Goal: Go to known website: Access a specific website the user already knows

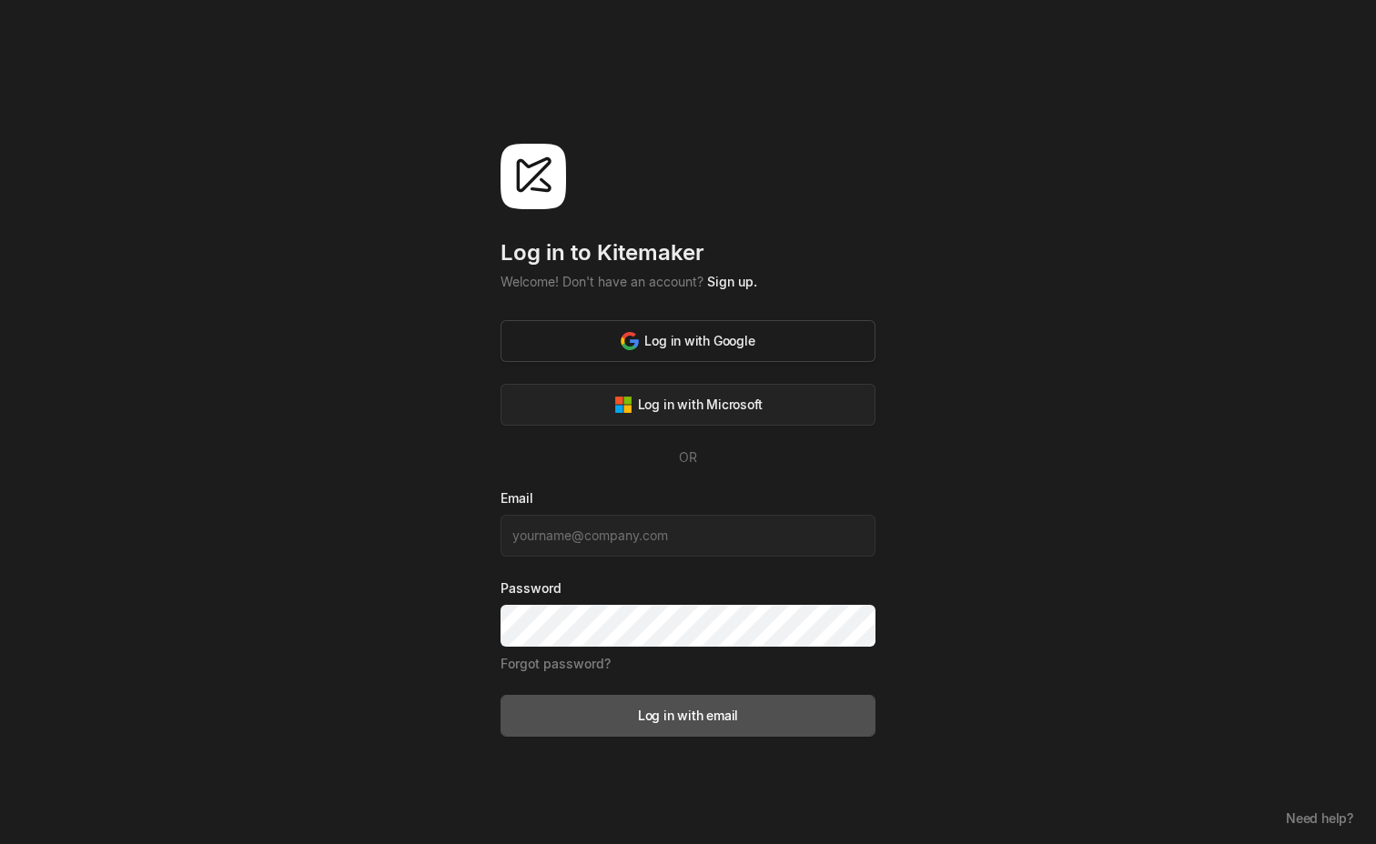
click at [683, 345] on div "Log in with Google" at bounding box center [688, 340] width 134 height 19
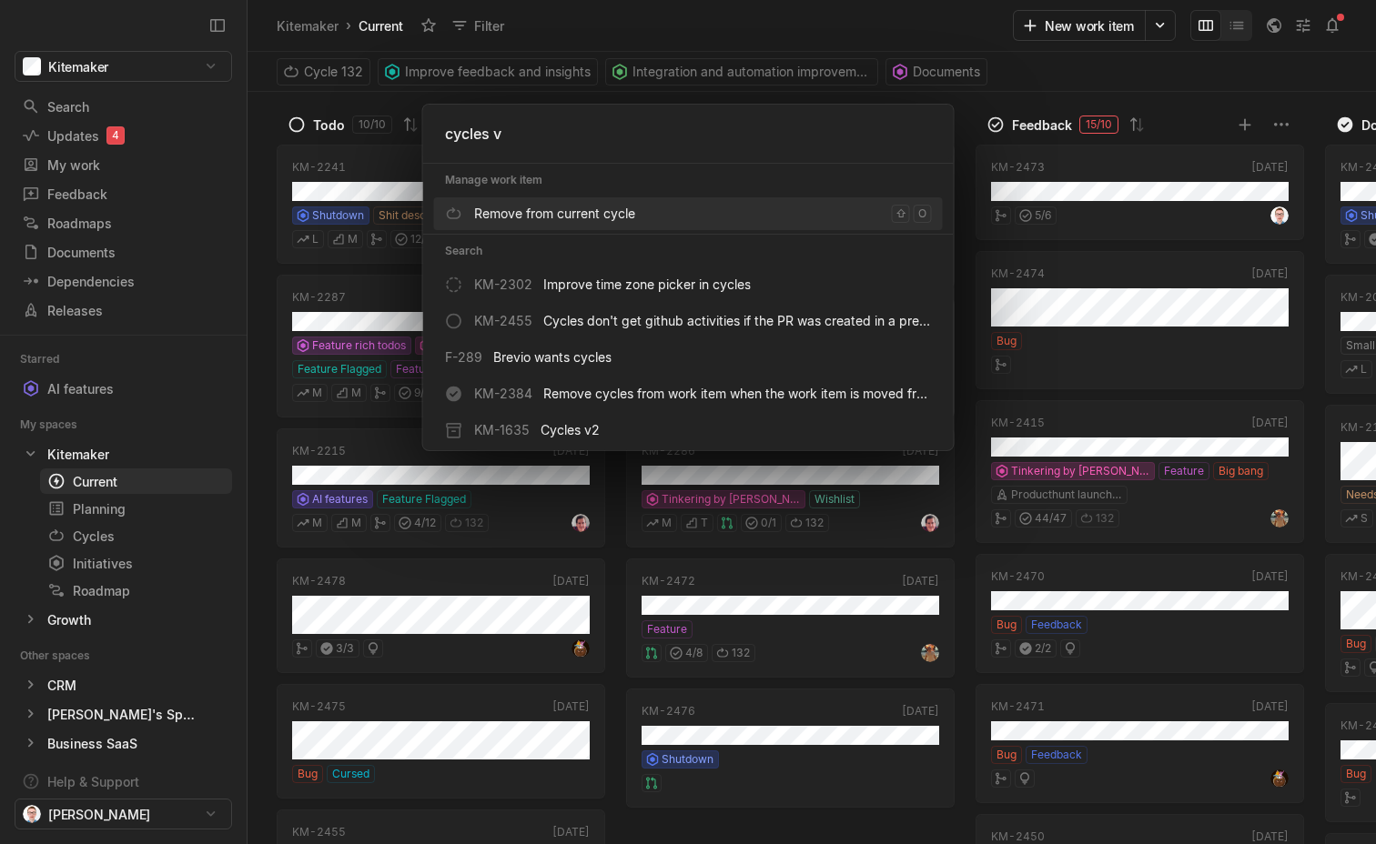
type input "cycles v3"
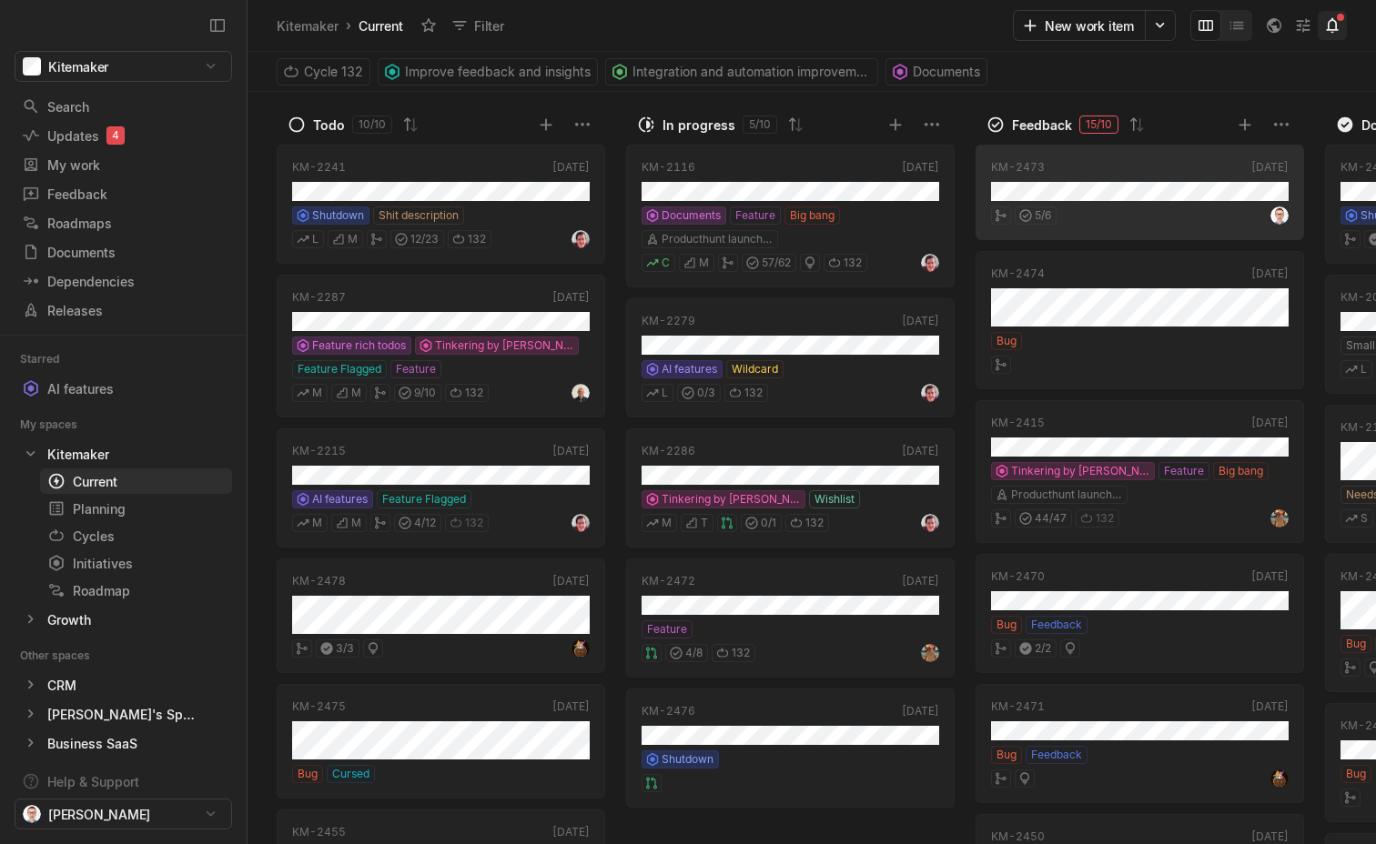
click at [1339, 24] on icon at bounding box center [1332, 25] width 18 height 18
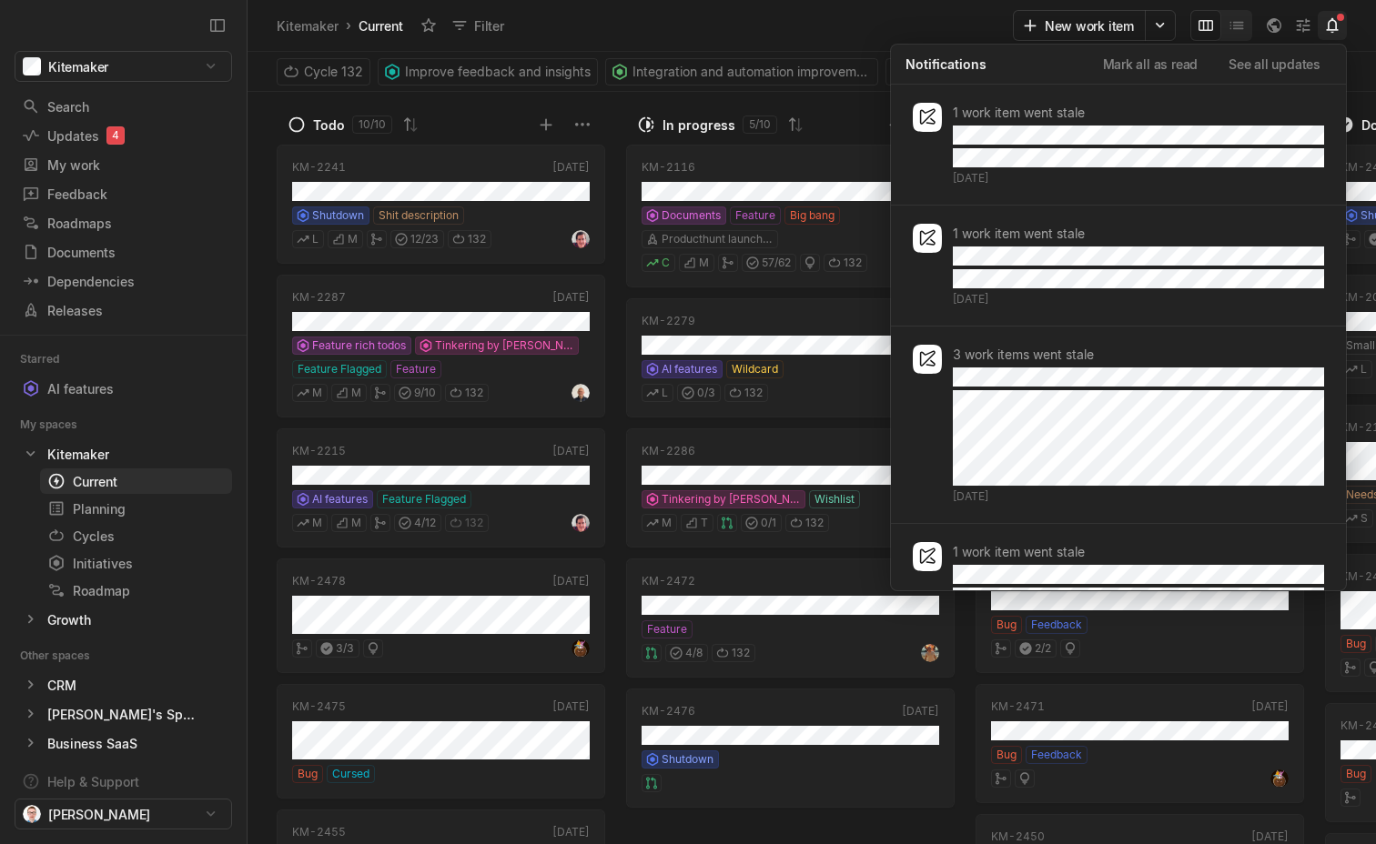
click at [1339, 24] on icon at bounding box center [1332, 25] width 18 height 18
